Goal: Information Seeking & Learning: Learn about a topic

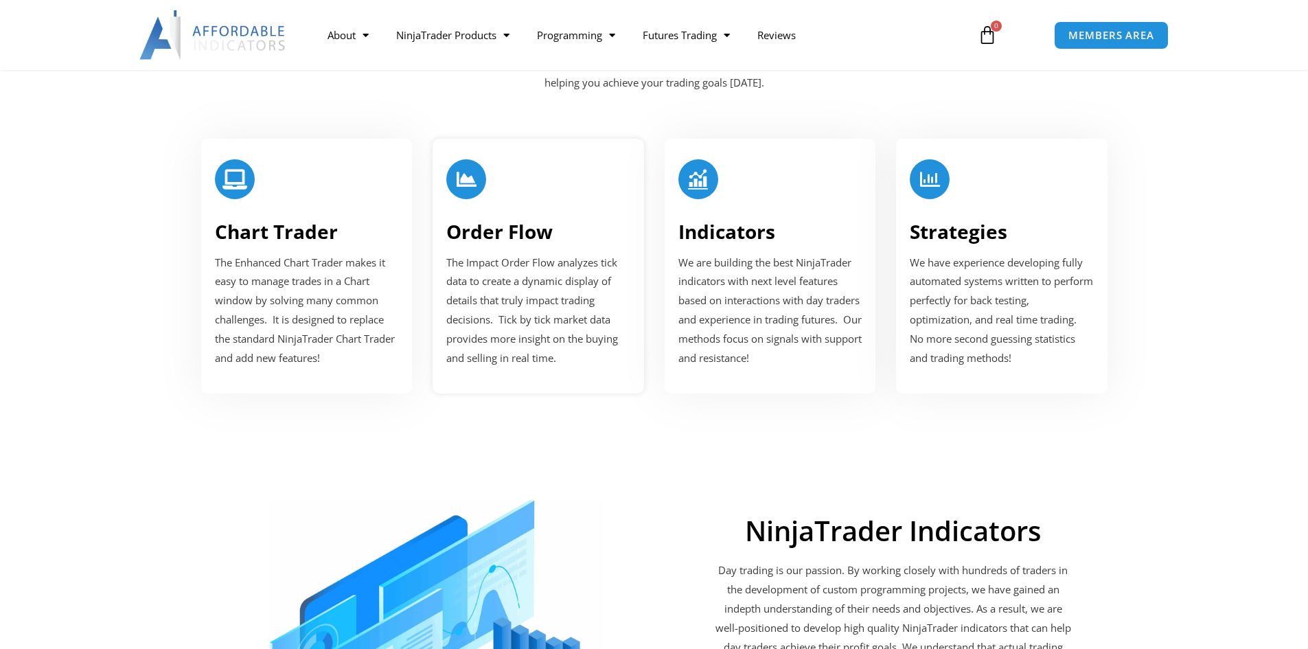
scroll to position [1717, 0]
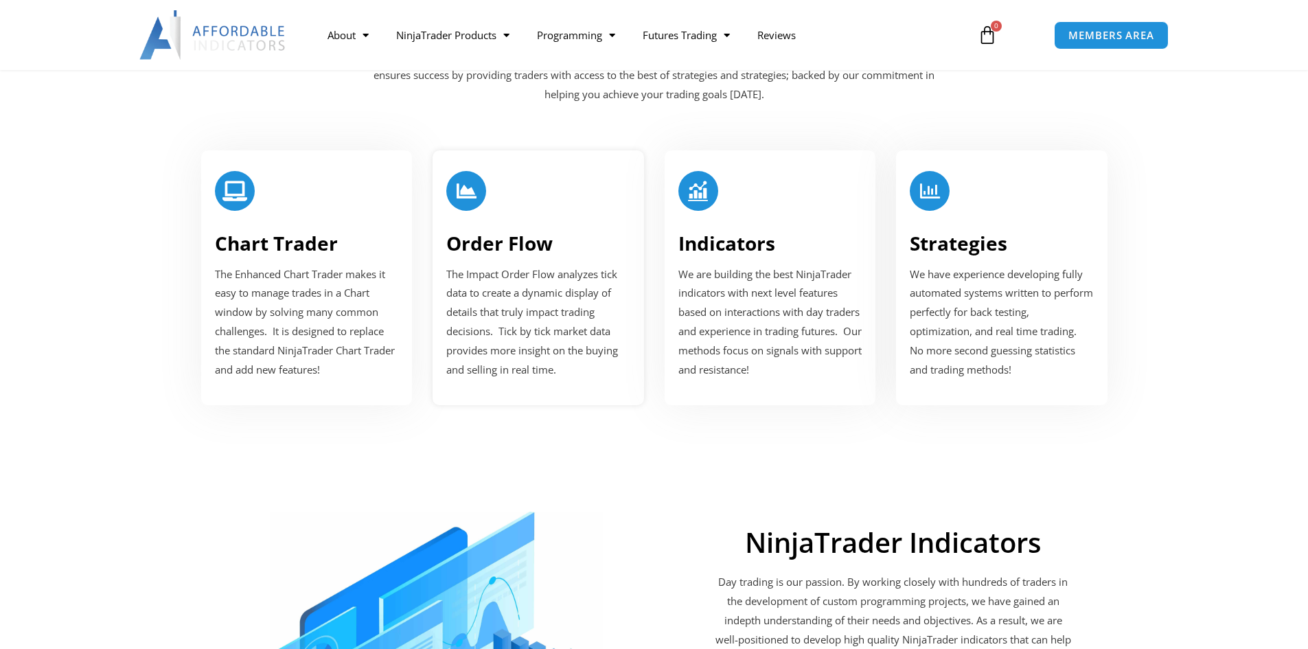
drag, startPoint x: 481, startPoint y: 196, endPoint x: 505, endPoint y: 220, distance: 34.0
click at [481, 196] on div at bounding box center [466, 191] width 40 height 40
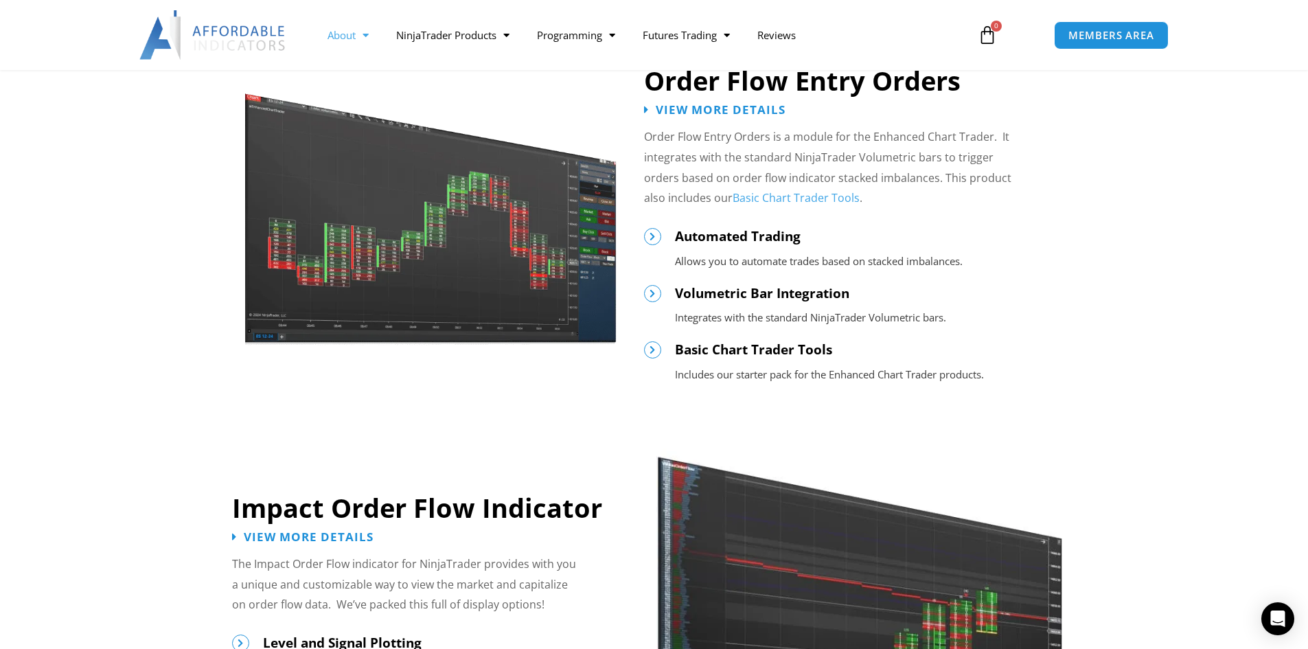
scroll to position [618, 0]
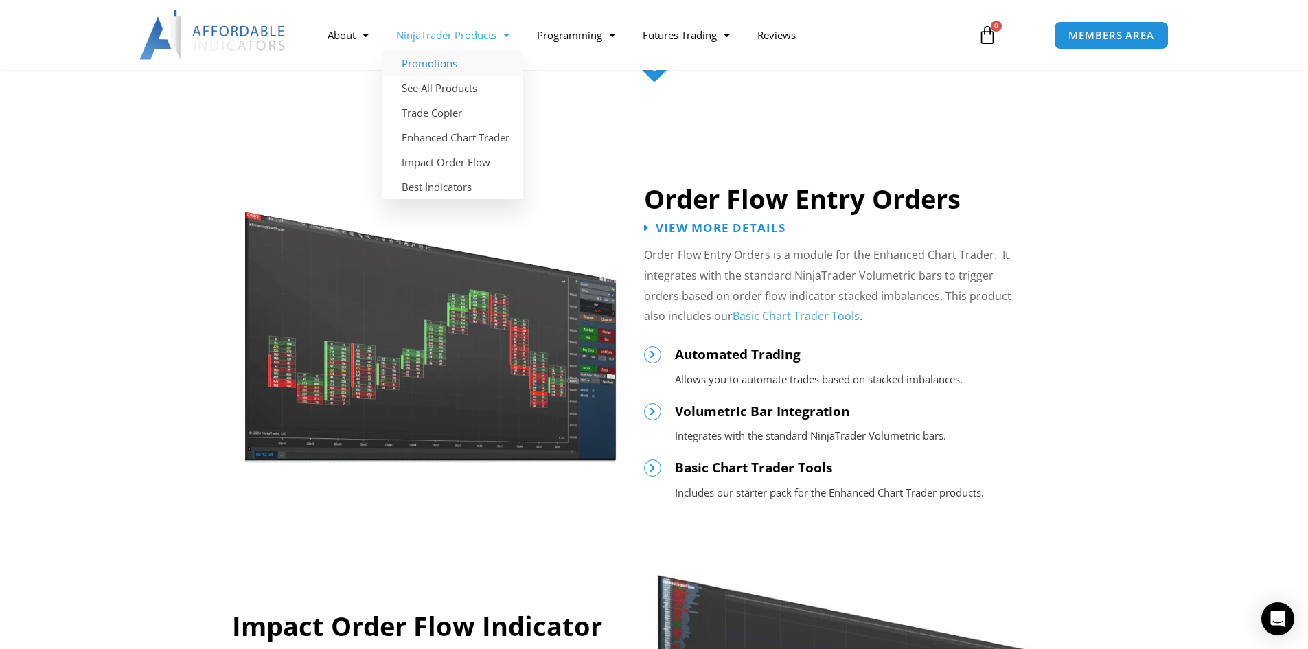
click at [454, 64] on link "Promotions" at bounding box center [452, 63] width 141 height 25
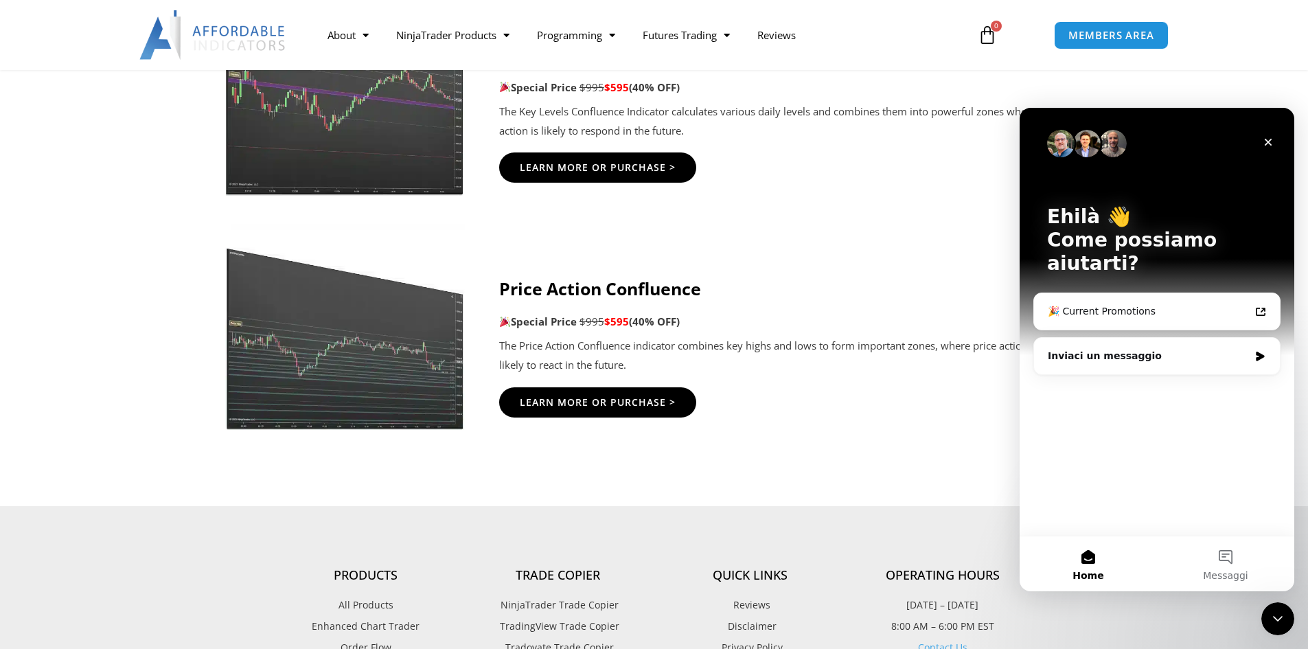
scroll to position [2472, 0]
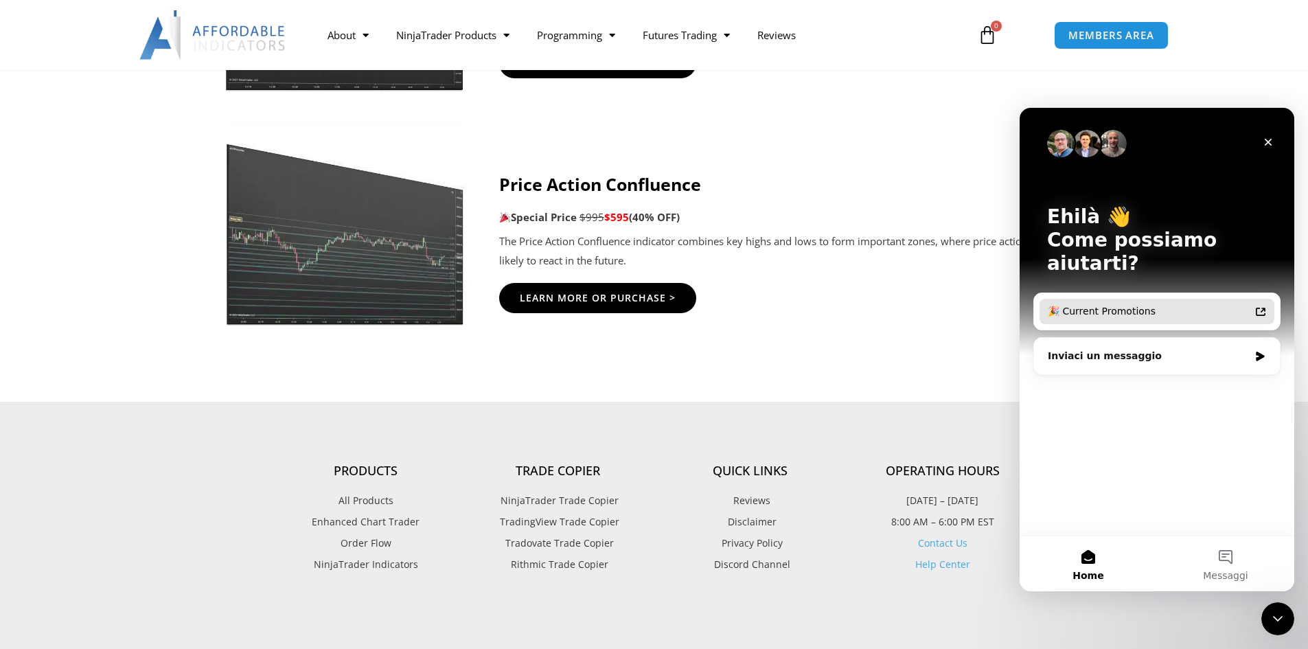
click at [1149, 304] on div "🎉 Current Promotions" at bounding box center [1149, 311] width 202 height 14
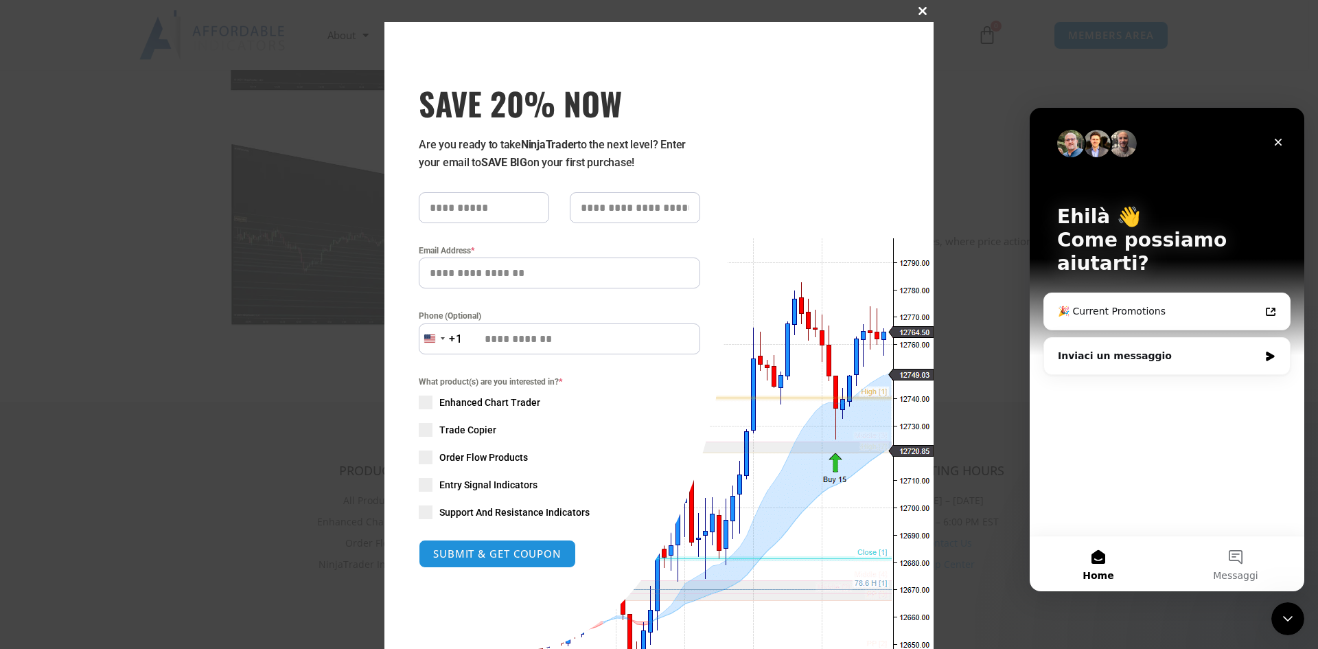
click at [920, 11] on span "SAVE 20% NOW popup" at bounding box center [923, 11] width 22 height 8
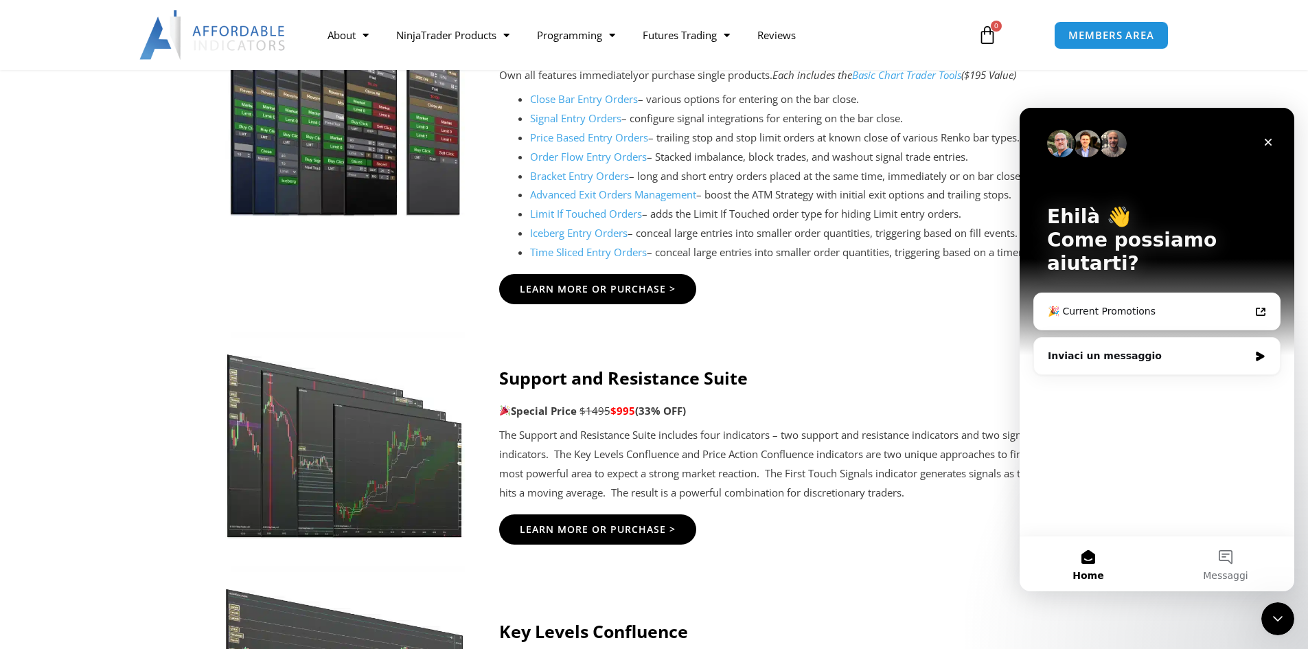
scroll to position [1648, 0]
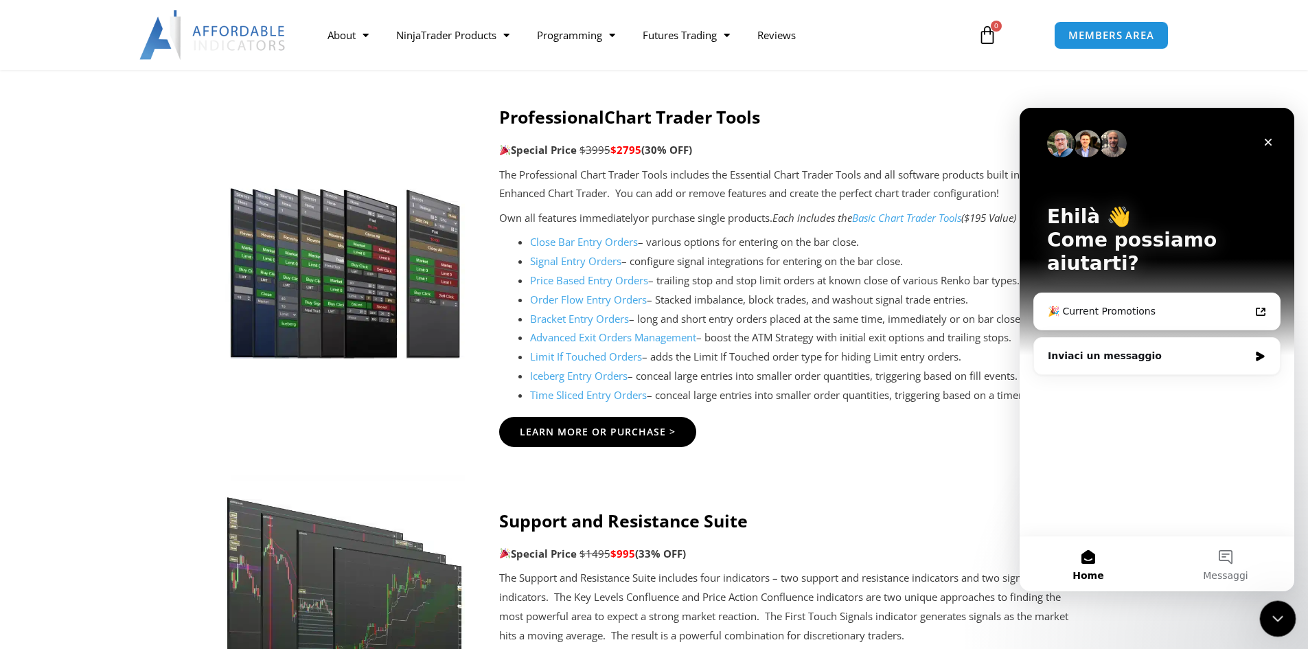
click at [1268, 622] on icon "Chiudi il messenger Intercom" at bounding box center [1276, 616] width 16 height 16
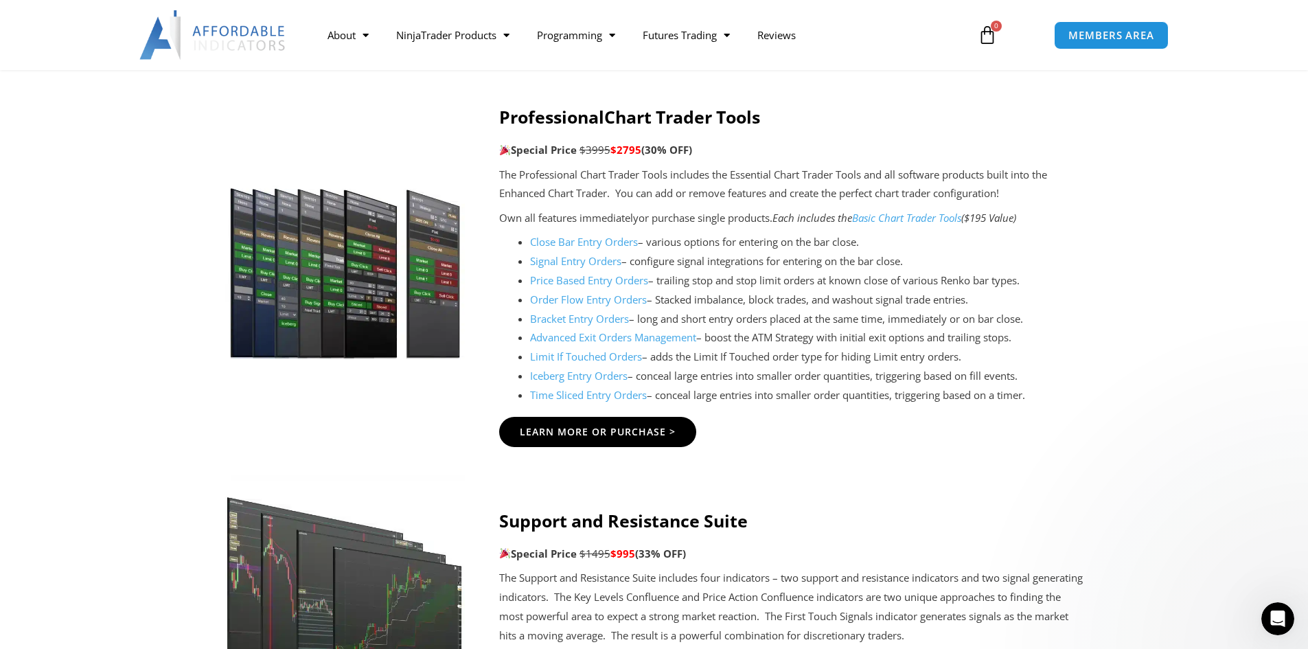
scroll to position [0, 0]
